Goal: Task Accomplishment & Management: Use online tool/utility

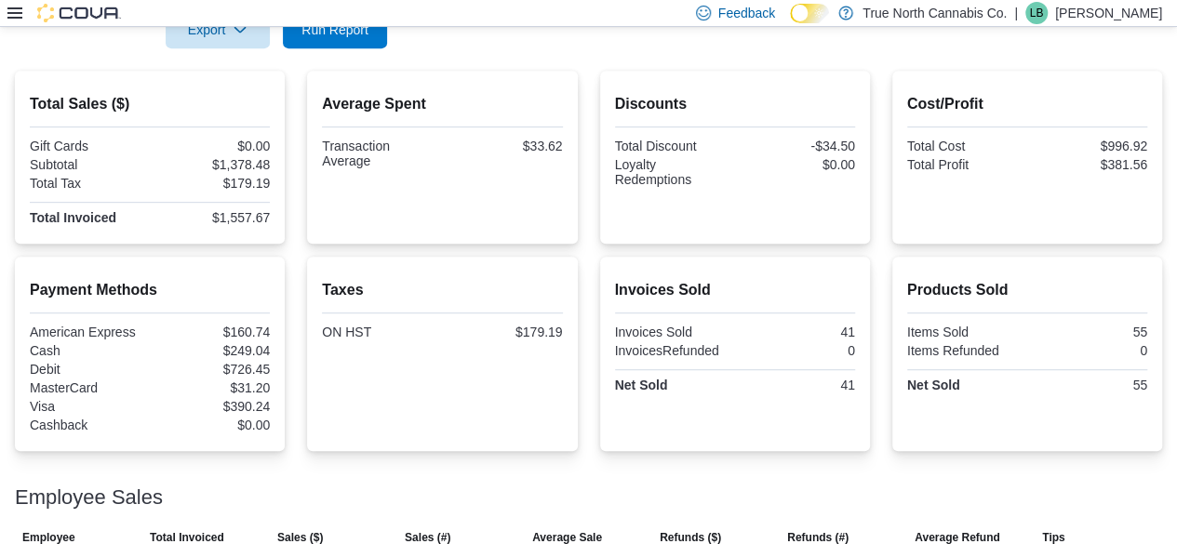
scroll to position [221, 0]
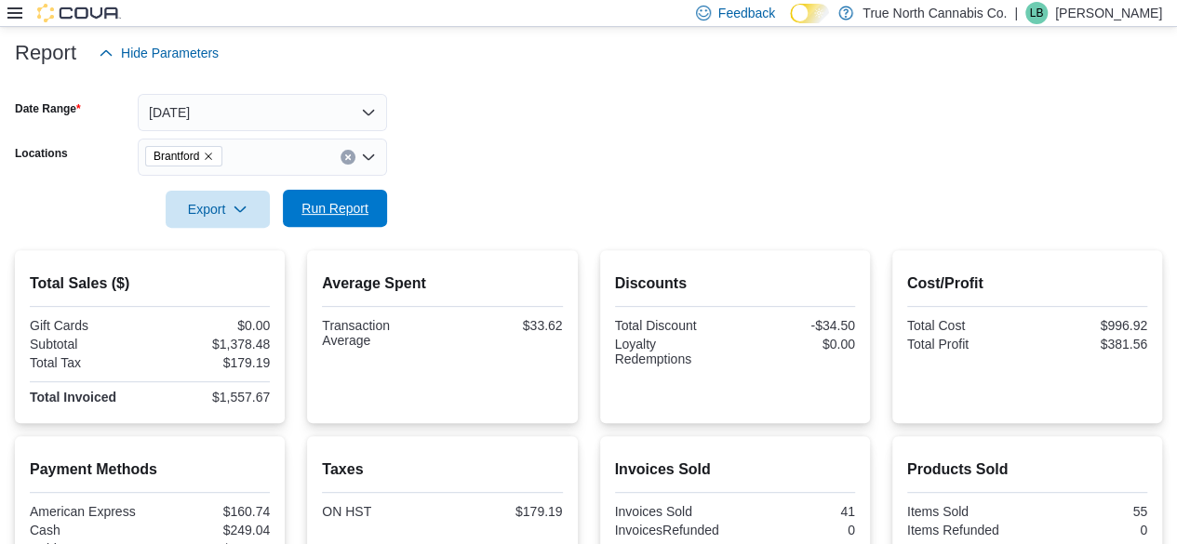
click at [359, 212] on span "Run Report" at bounding box center [334, 208] width 67 height 19
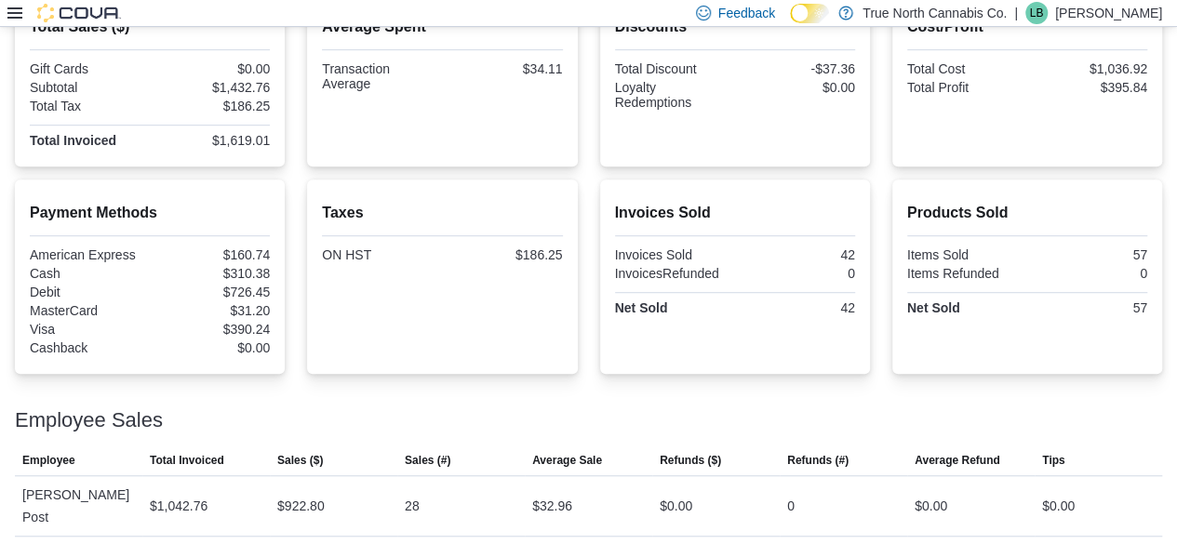
scroll to position [501, 0]
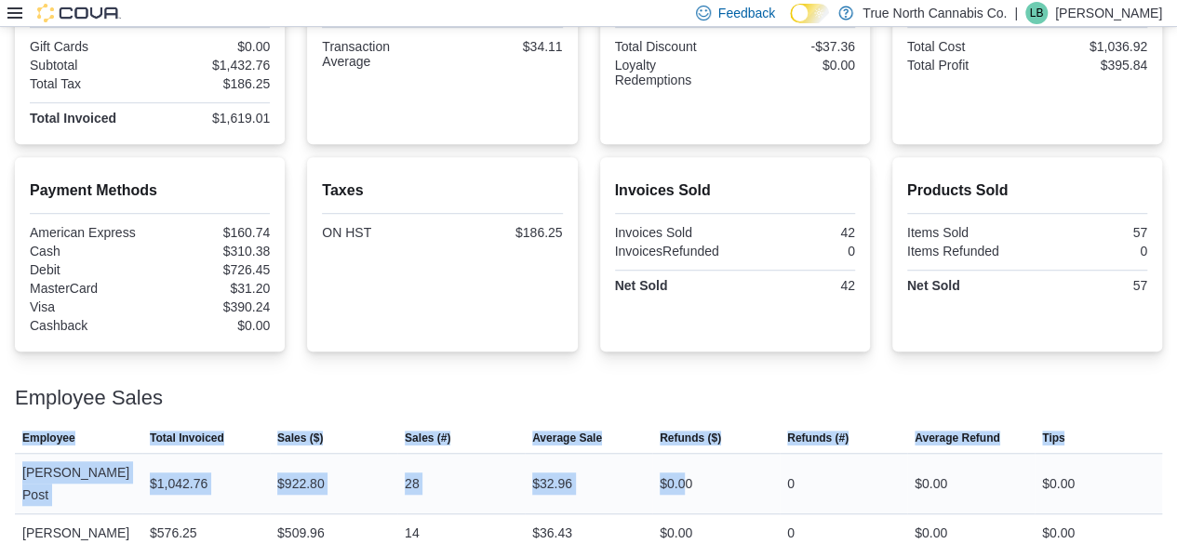
click at [703, 478] on div "Employee Sales This table contains 2 rows. Employee Total Invoiced Sales ($) Sa…" at bounding box center [588, 459] width 1147 height 188
click at [714, 410] on div at bounding box center [588, 416] width 1147 height 15
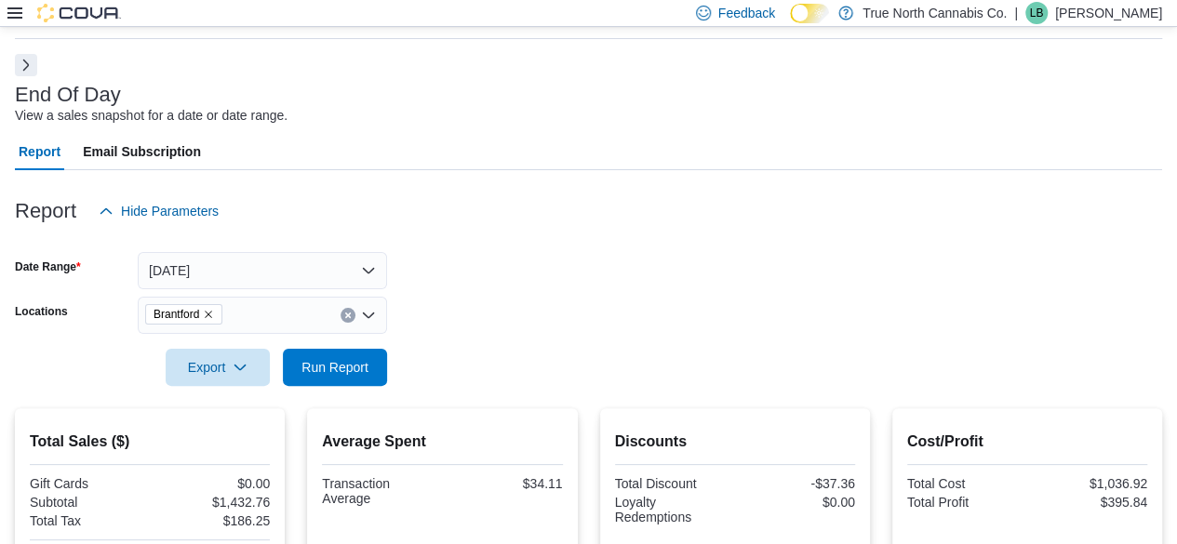
scroll to position [35, 0]
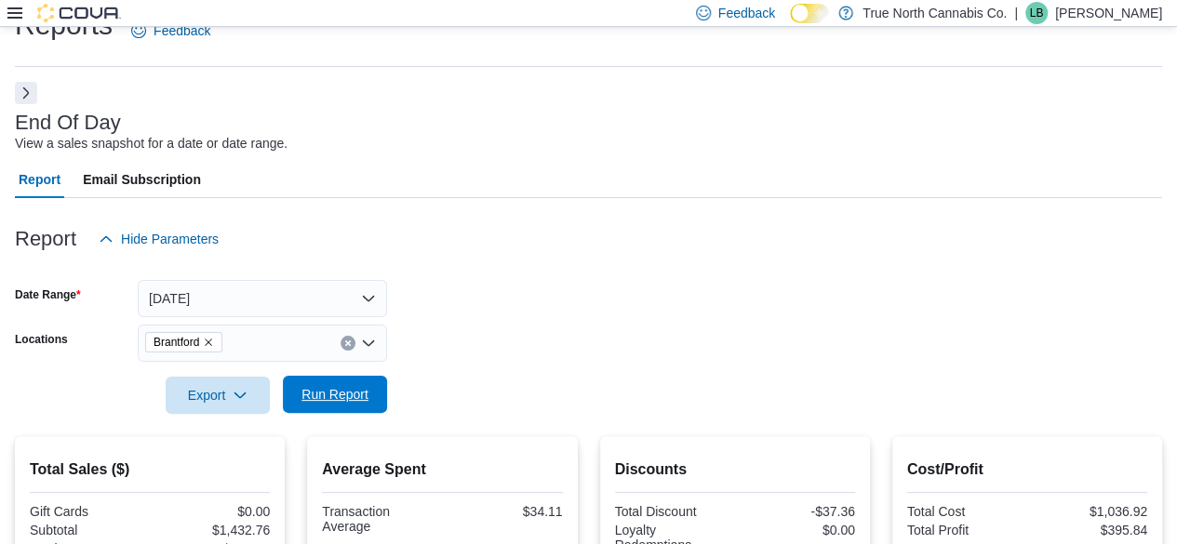
click at [363, 386] on span "Run Report" at bounding box center [334, 394] width 67 height 19
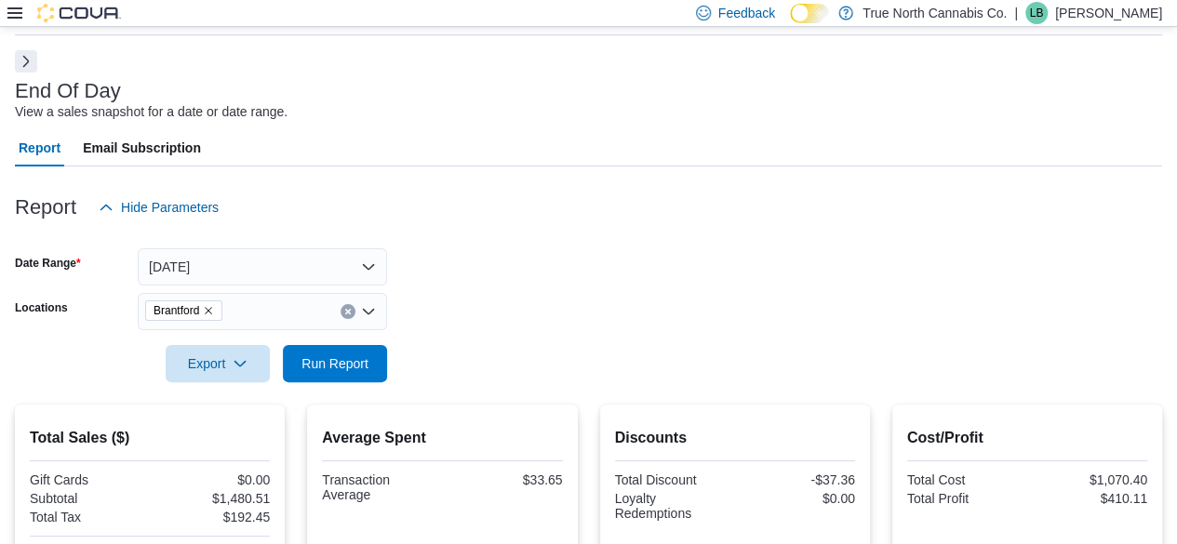
scroll to position [0, 0]
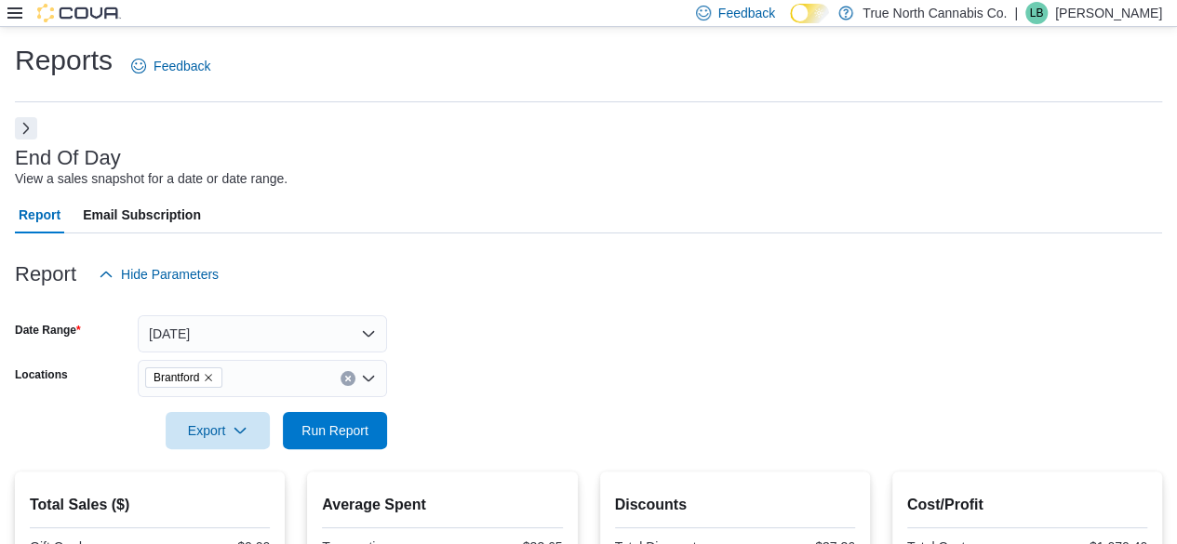
click at [17, 18] on icon at bounding box center [14, 12] width 15 height 11
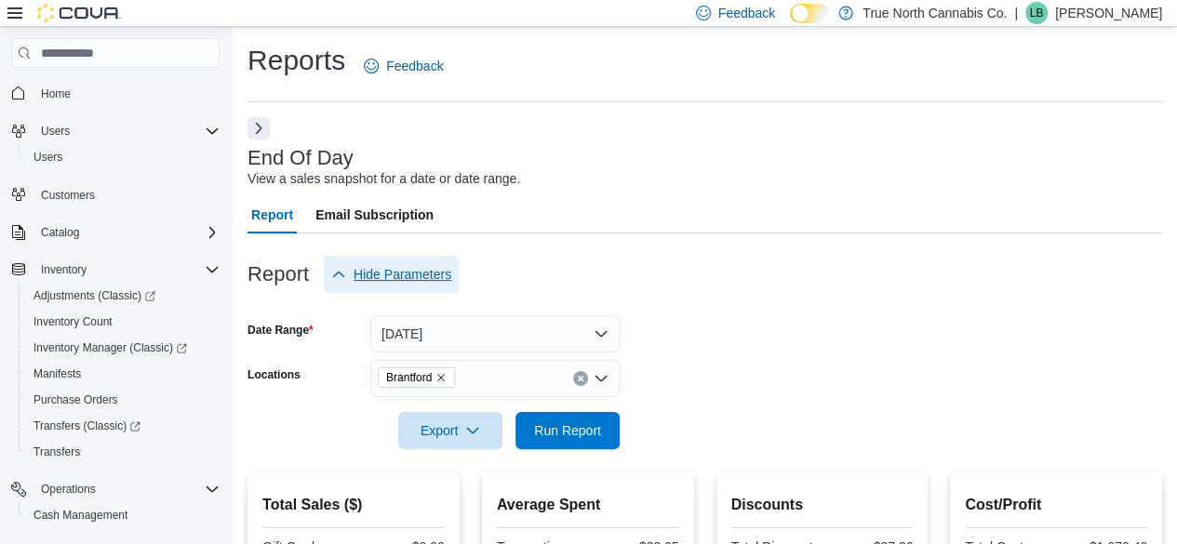
click at [366, 282] on span "Hide Parameters" at bounding box center [403, 274] width 98 height 19
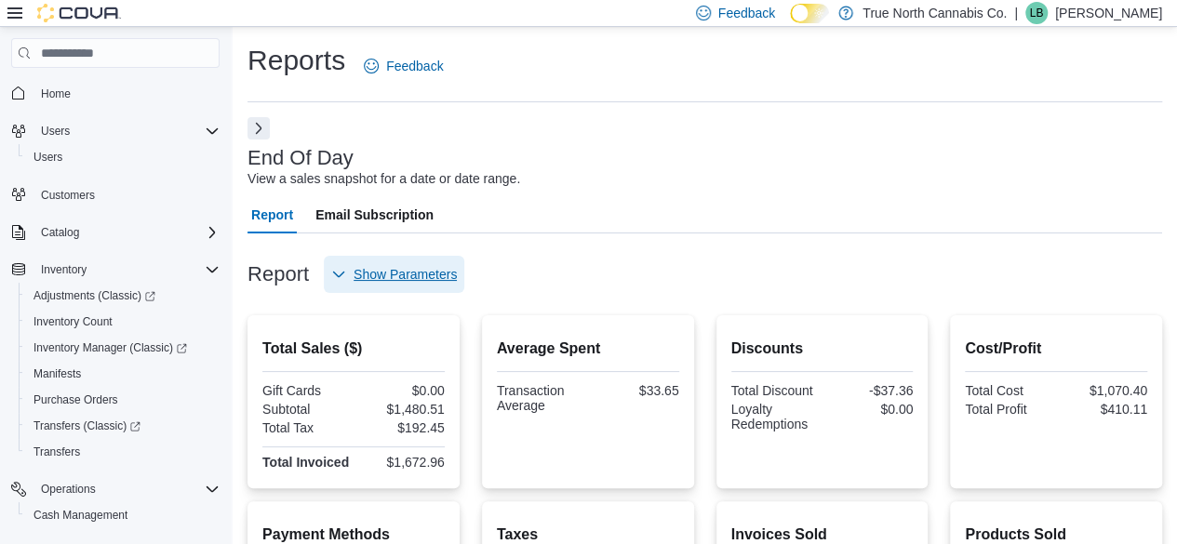
click at [374, 274] on span "Show Parameters" at bounding box center [405, 274] width 103 height 19
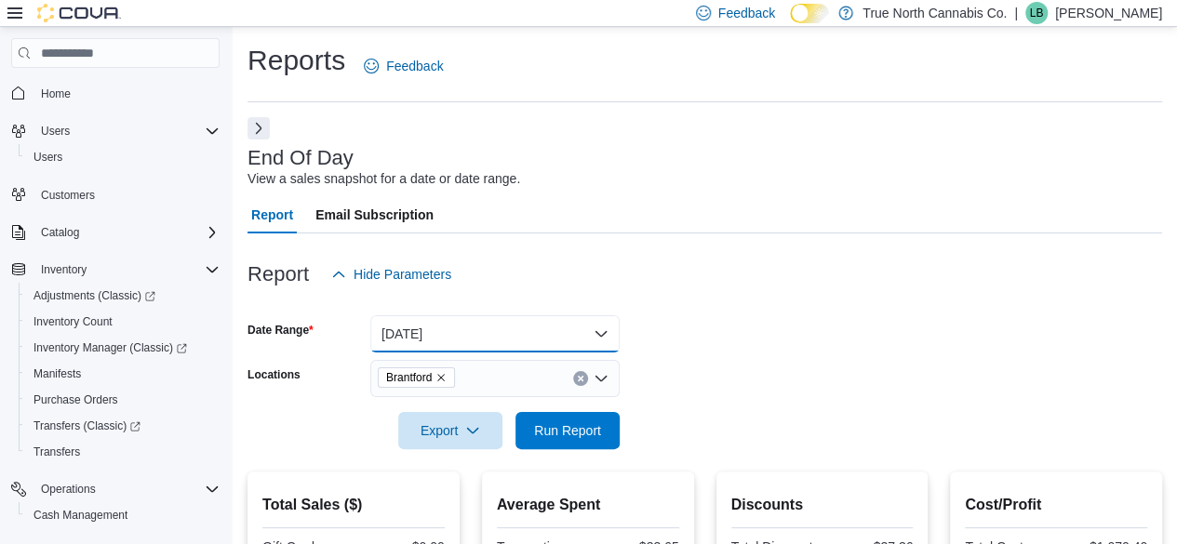
click at [457, 332] on button "Today" at bounding box center [494, 333] width 249 height 37
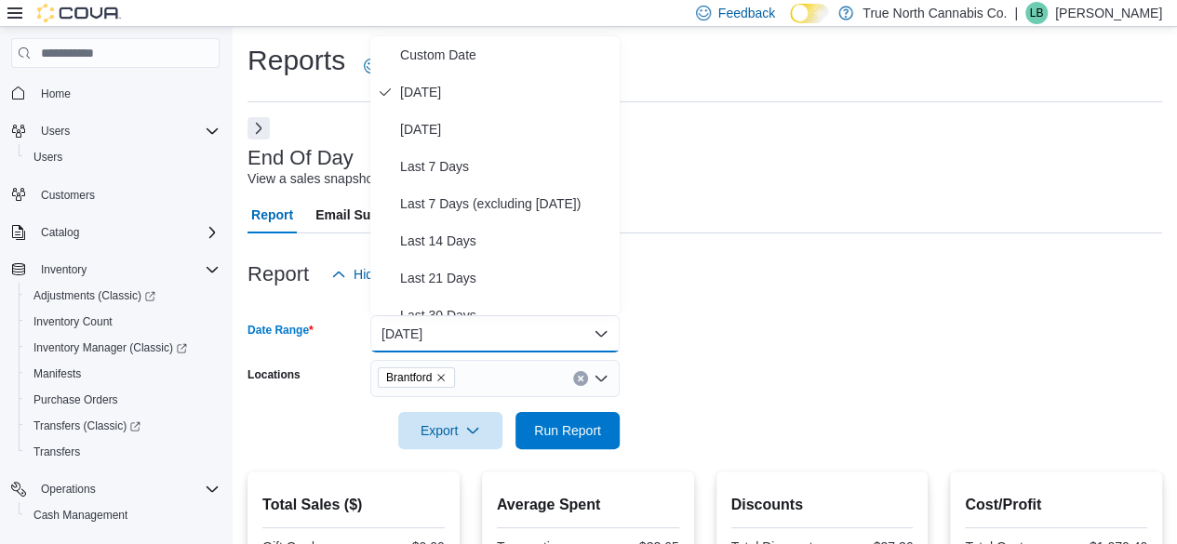
click at [457, 332] on button "Today" at bounding box center [494, 333] width 249 height 37
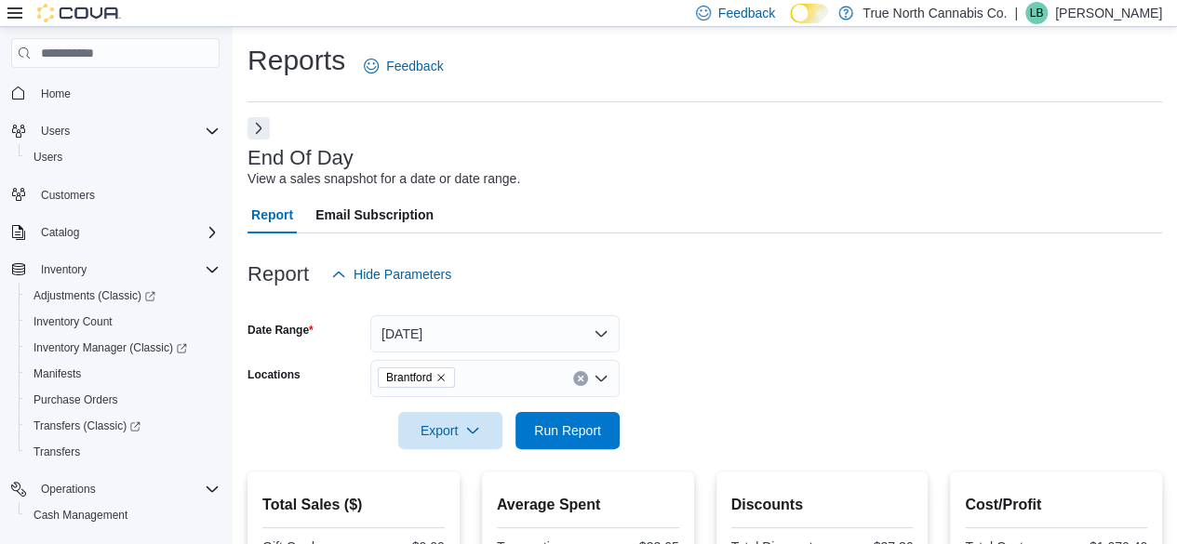
click at [443, 388] on span "Brantford" at bounding box center [416, 378] width 77 height 20
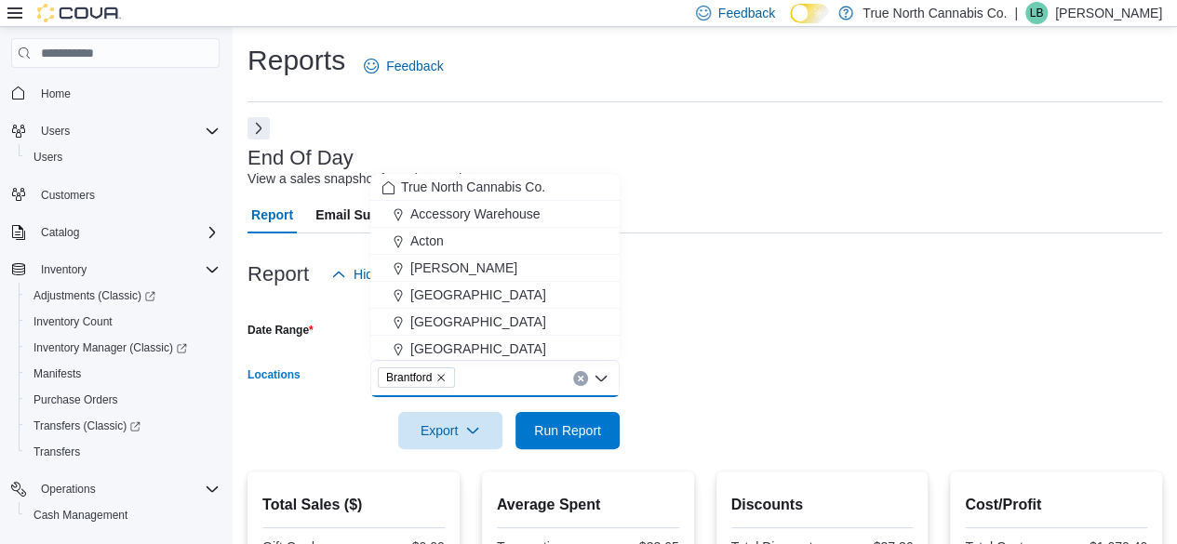
click at [447, 378] on icon "Remove Brantford from selection in this group" at bounding box center [440, 377] width 11 height 11
click at [501, 261] on div "Aylmer" at bounding box center [494, 268] width 227 height 19
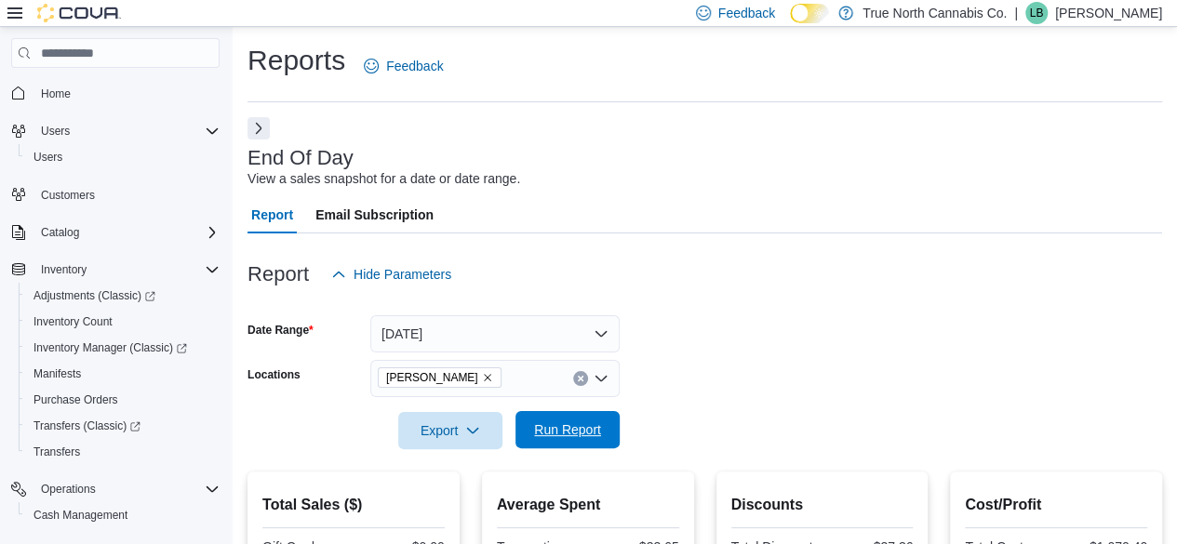
click at [588, 413] on span "Run Report" at bounding box center [568, 429] width 82 height 37
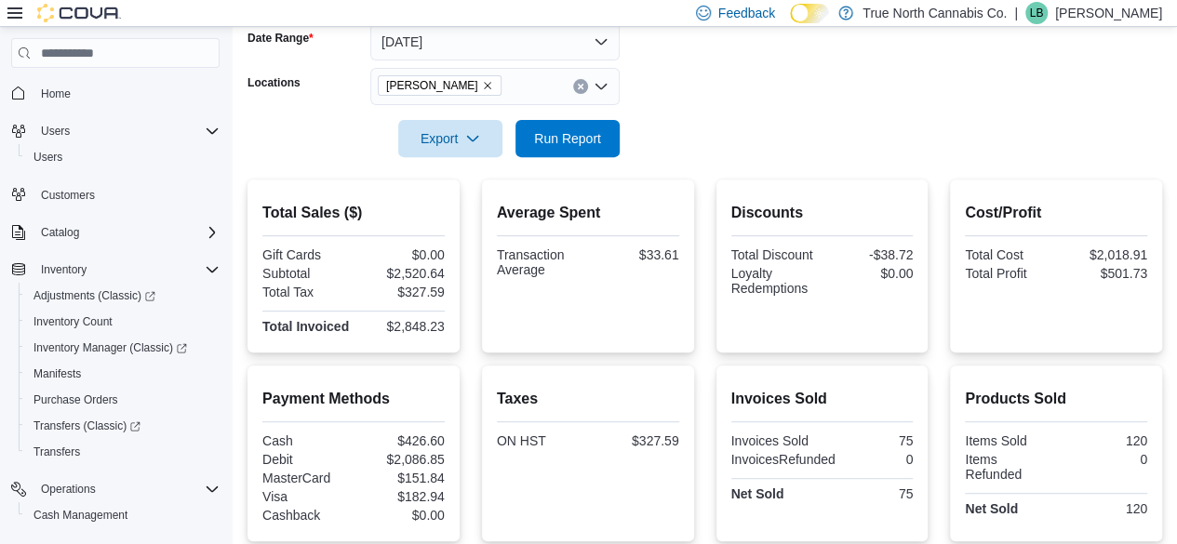
scroll to position [262, 0]
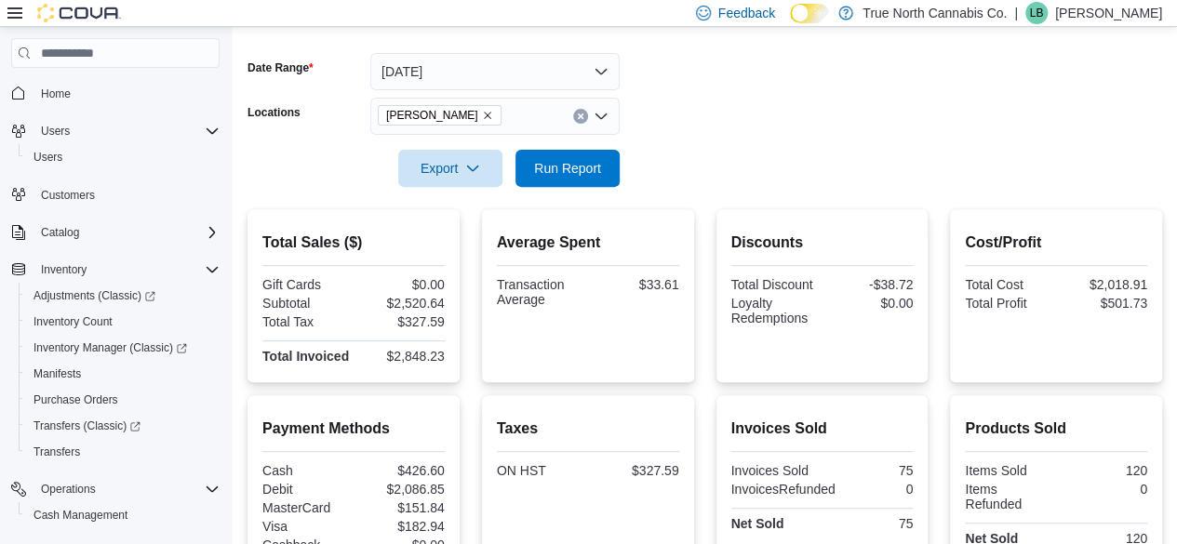
drag, startPoint x: 850, startPoint y: 314, endPoint x: 602, endPoint y: 358, distance: 252.4
click at [602, 358] on div "Average Spent Transaction Average $33.61" at bounding box center [588, 295] width 182 height 143
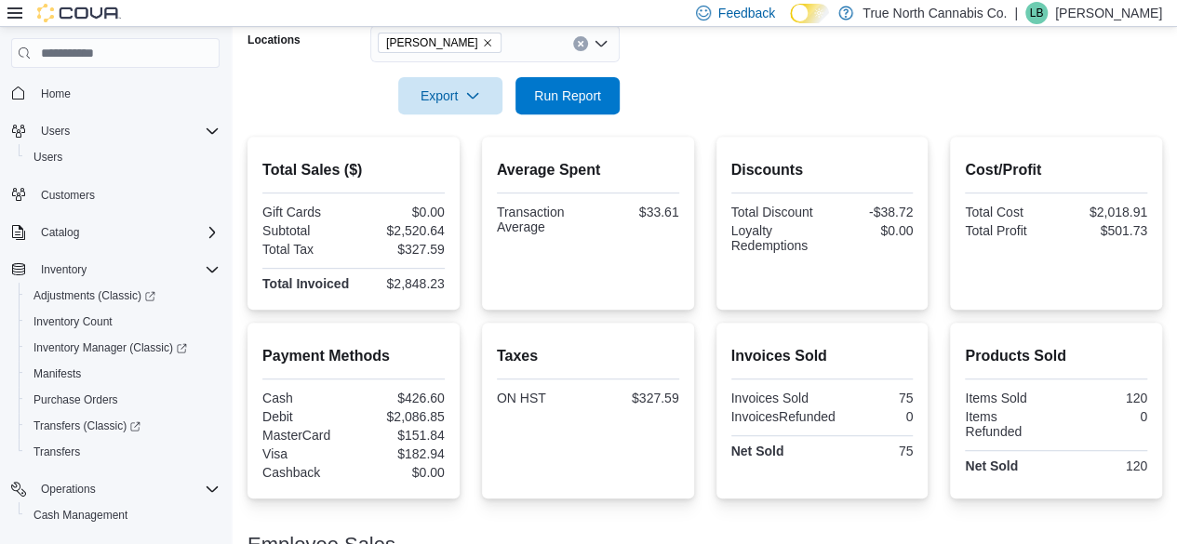
scroll to position [0, 0]
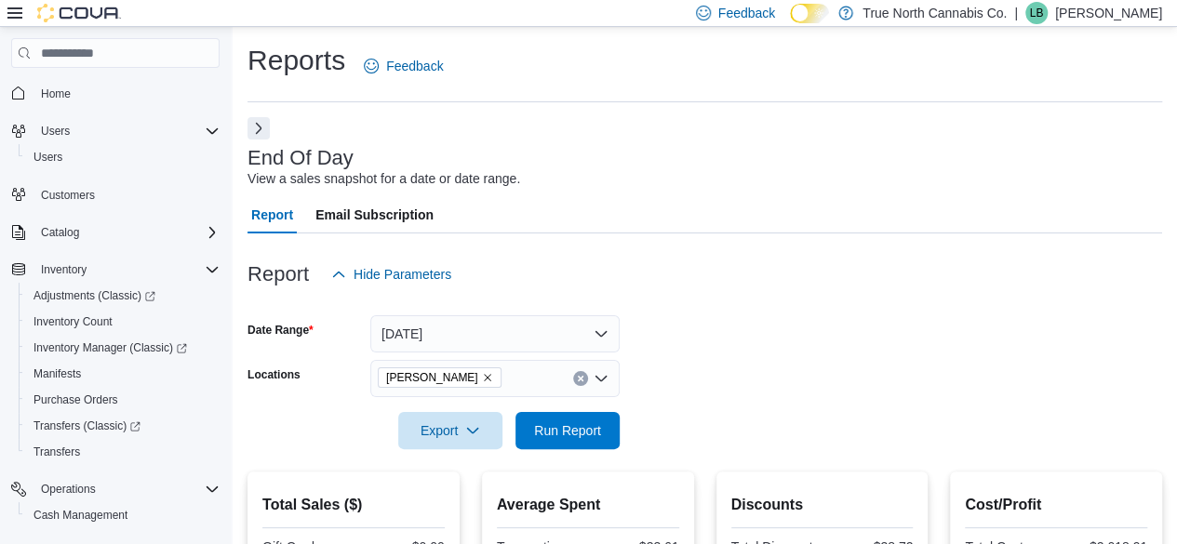
click at [484, 377] on icon "Remove Aylmer from selection in this group" at bounding box center [487, 377] width 7 height 7
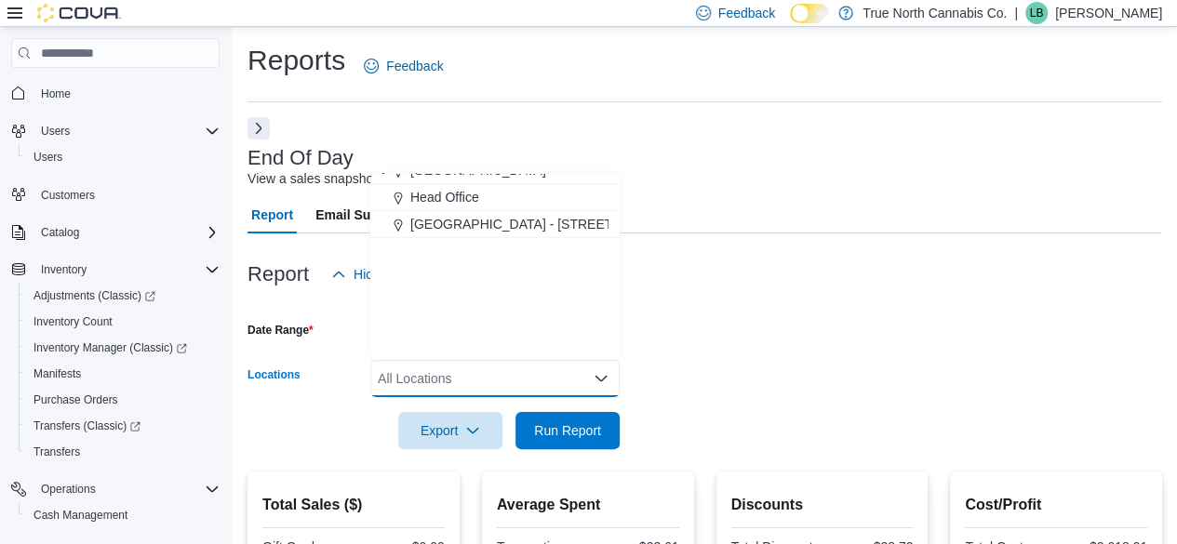
scroll to position [1379, 0]
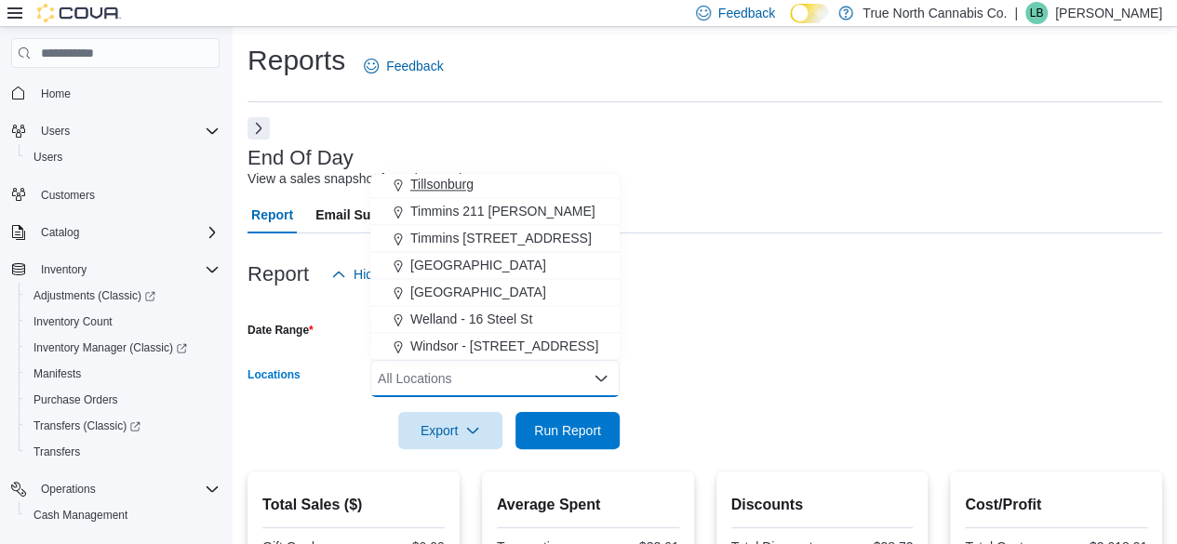
click at [525, 191] on div "Tillsonburg" at bounding box center [494, 184] width 227 height 19
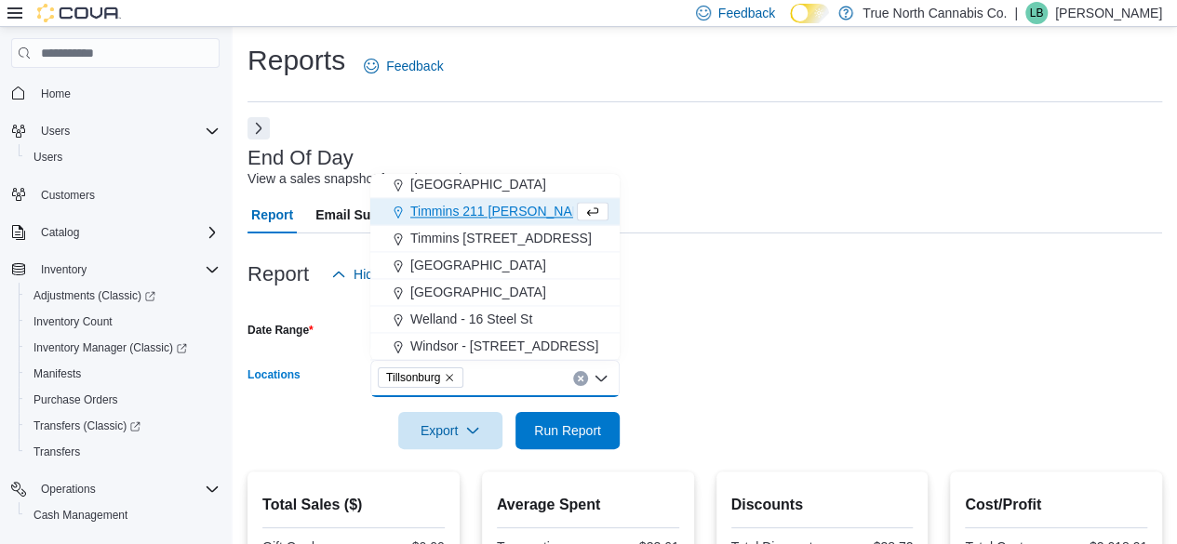
scroll to position [1352, 0]
click at [573, 425] on span "Run Report" at bounding box center [567, 430] width 67 height 19
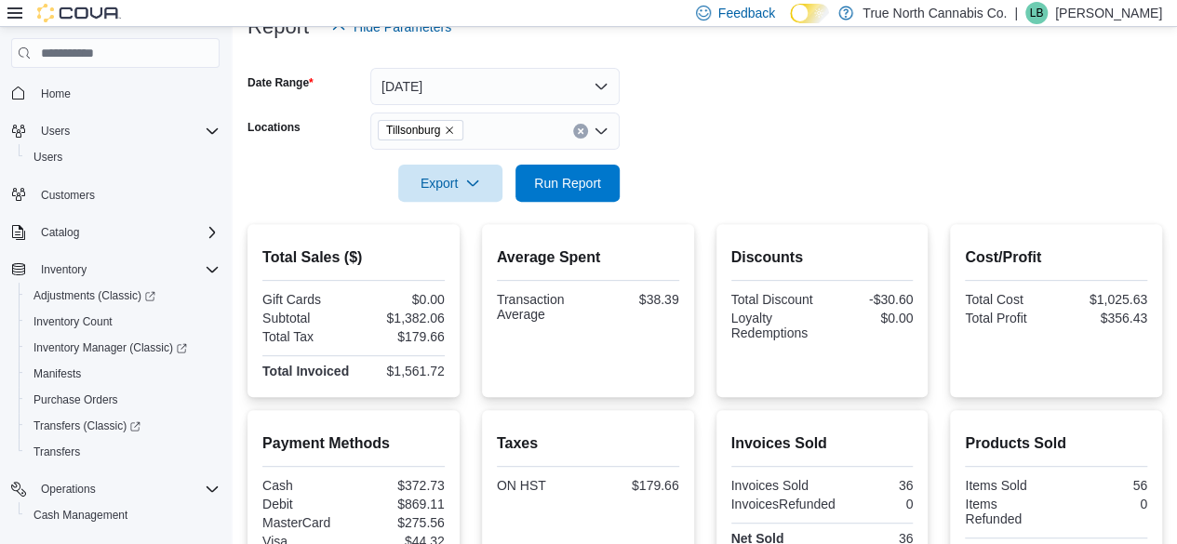
scroll to position [132, 0]
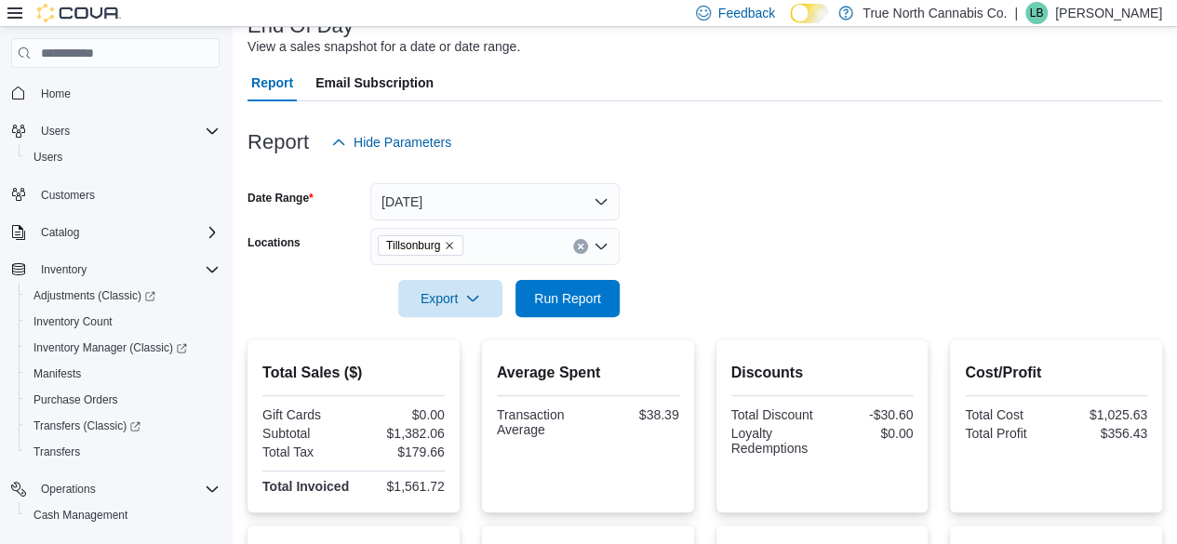
click at [449, 247] on icon "Remove Tillsonburg from selection in this group" at bounding box center [449, 245] width 7 height 7
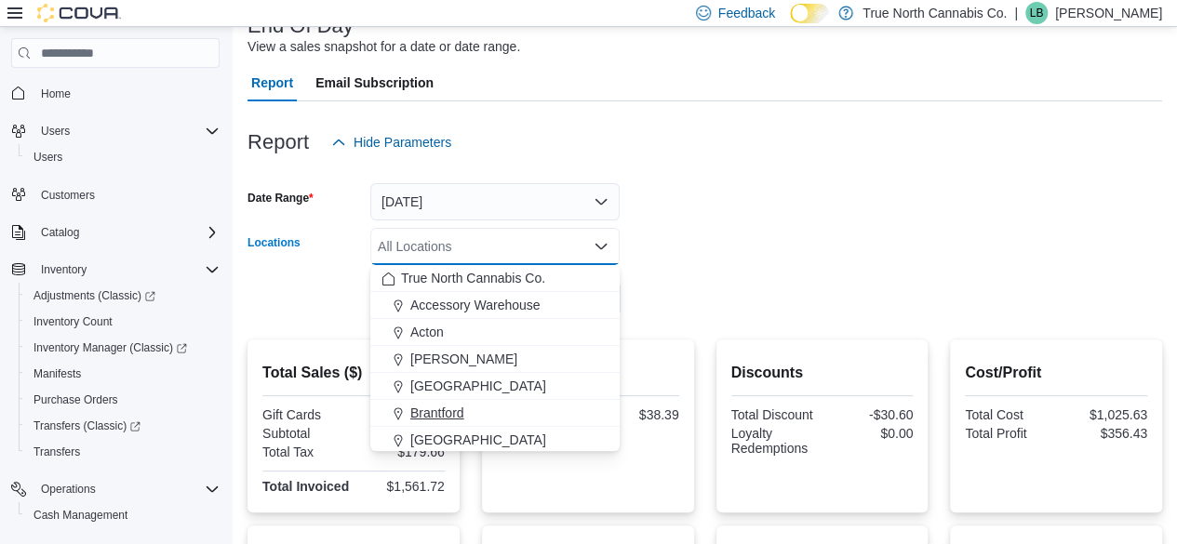
click at [469, 419] on div "Brantford" at bounding box center [494, 413] width 227 height 19
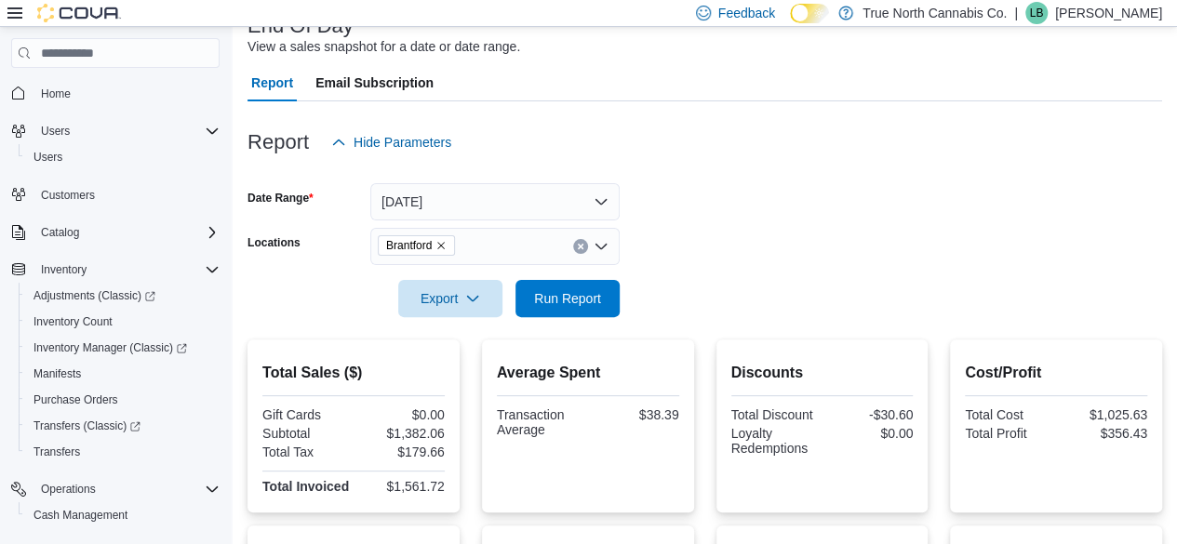
click at [763, 311] on form "Date Range Today Locations Brantford Export Run Report" at bounding box center [704, 239] width 915 height 156
click at [541, 311] on span "Run Report" at bounding box center [568, 297] width 82 height 37
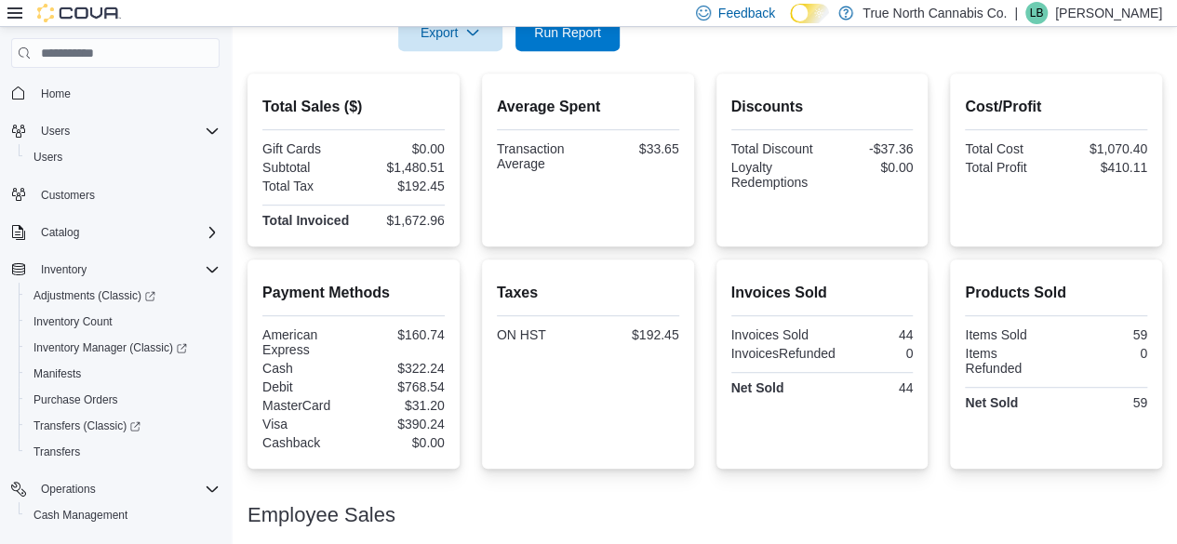
scroll to position [515, 0]
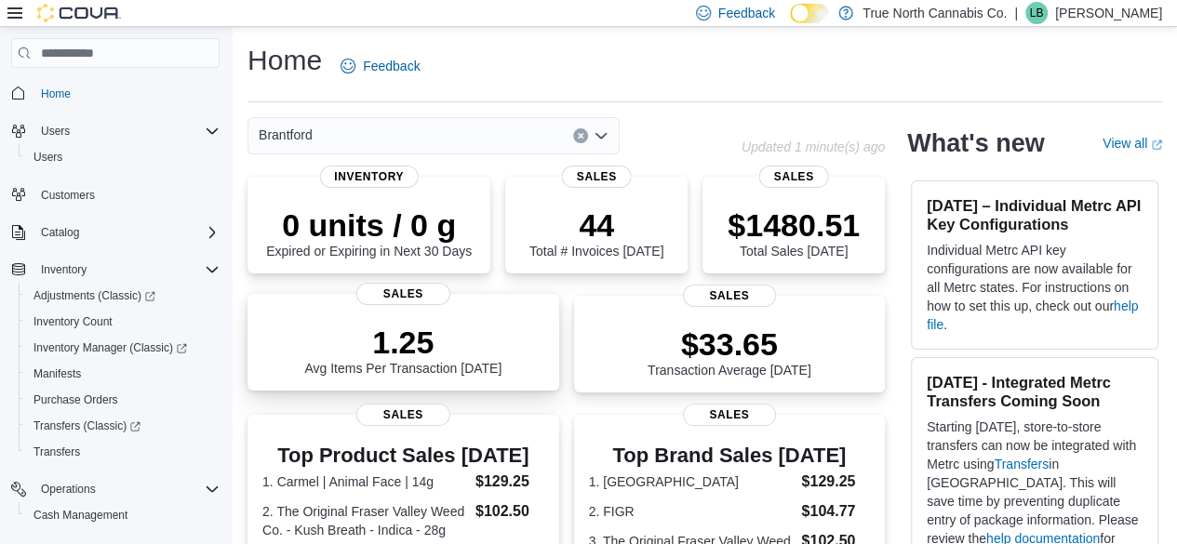
click at [311, 319] on div "1.25 Avg Items Per Transaction Today" at bounding box center [403, 346] width 282 height 60
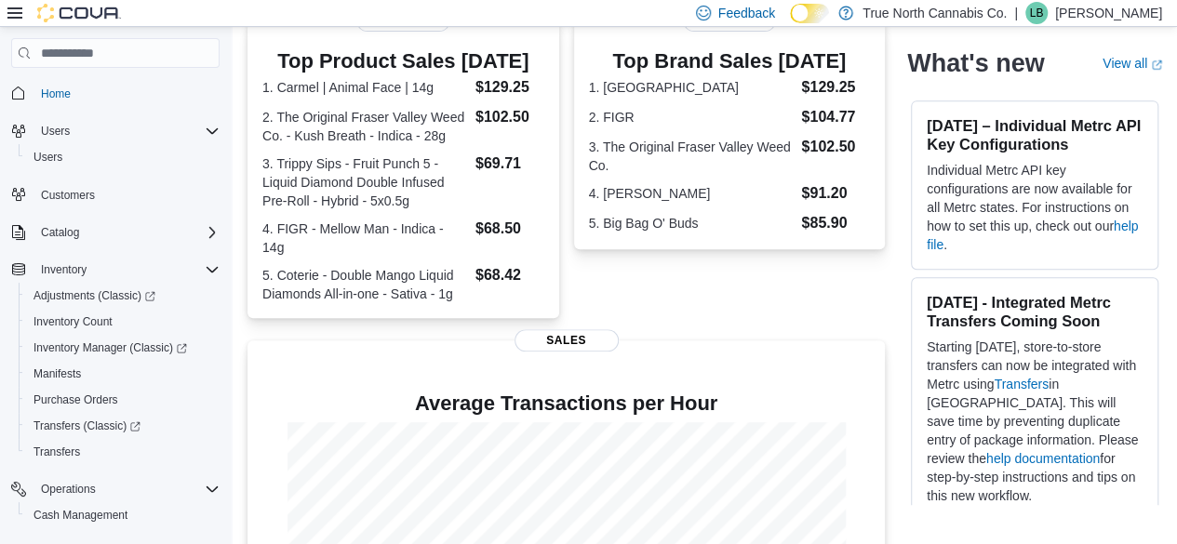
scroll to position [465, 0]
